Goal: Task Accomplishment & Management: Use online tool/utility

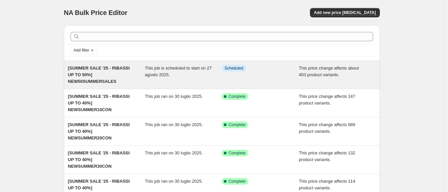
click at [190, 72] on div "This job is scheduled to start on 27 agosto 2025." at bounding box center [183, 75] width 77 height 20
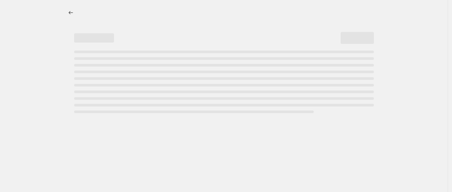
select select "pcap"
select select "no_change"
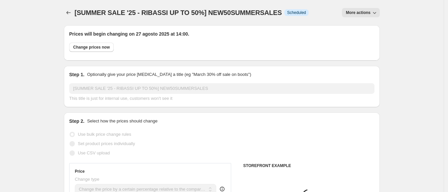
select select "tag"
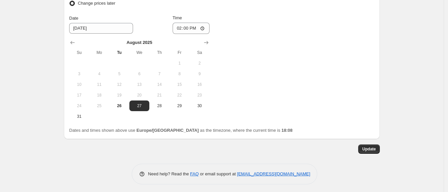
scroll to position [720, 0]
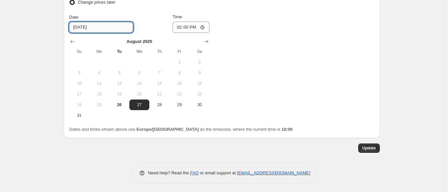
click at [94, 24] on input "[DATE]" at bounding box center [101, 27] width 64 height 11
click at [119, 104] on span "26" at bounding box center [119, 104] width 15 height 5
type input "[DATE]"
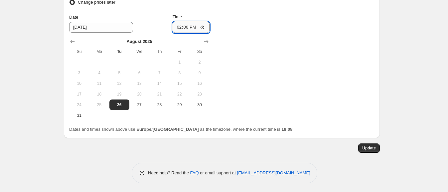
click at [193, 24] on input "14:00" at bounding box center [191, 27] width 37 height 11
click at [187, 25] on input "14:00" at bounding box center [191, 27] width 37 height 11
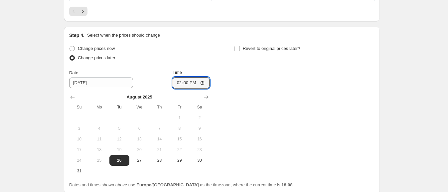
scroll to position [662, 0]
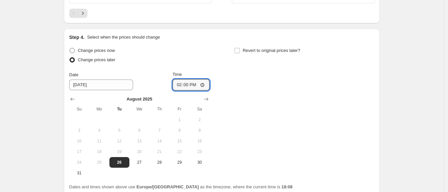
click at [75, 48] on span at bounding box center [71, 50] width 5 height 5
click at [70, 48] on input "Change prices now" at bounding box center [69, 48] width 0 height 0
radio input "true"
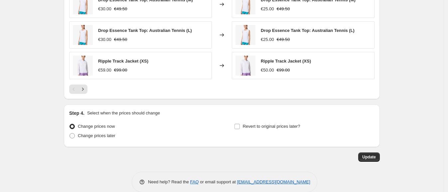
scroll to position [578, 0]
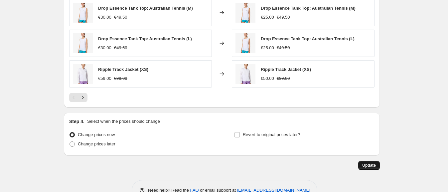
click at [369, 166] on span "Update" at bounding box center [369, 165] width 14 height 5
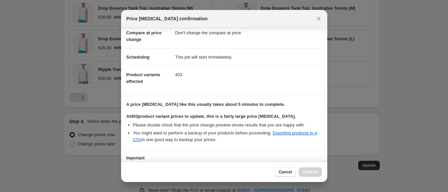
scroll to position [96, 0]
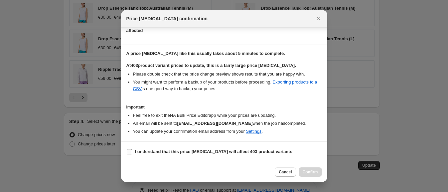
click at [130, 151] on input "I understand that this price [MEDICAL_DATA] will affect 403 product variants" at bounding box center [129, 151] width 5 height 5
checkbox input "true"
click at [315, 171] on span "Confirm" at bounding box center [310, 171] width 15 height 5
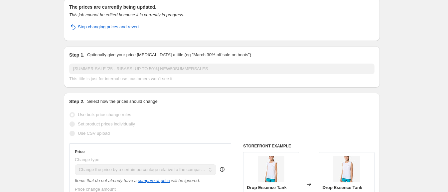
scroll to position [0, 0]
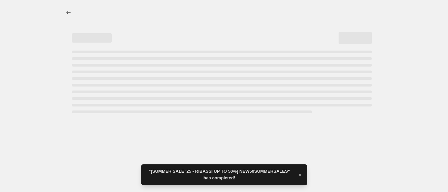
select select "pcap"
select select "no_change"
select select "tag"
